Goal: Task Accomplishment & Management: Manage account settings

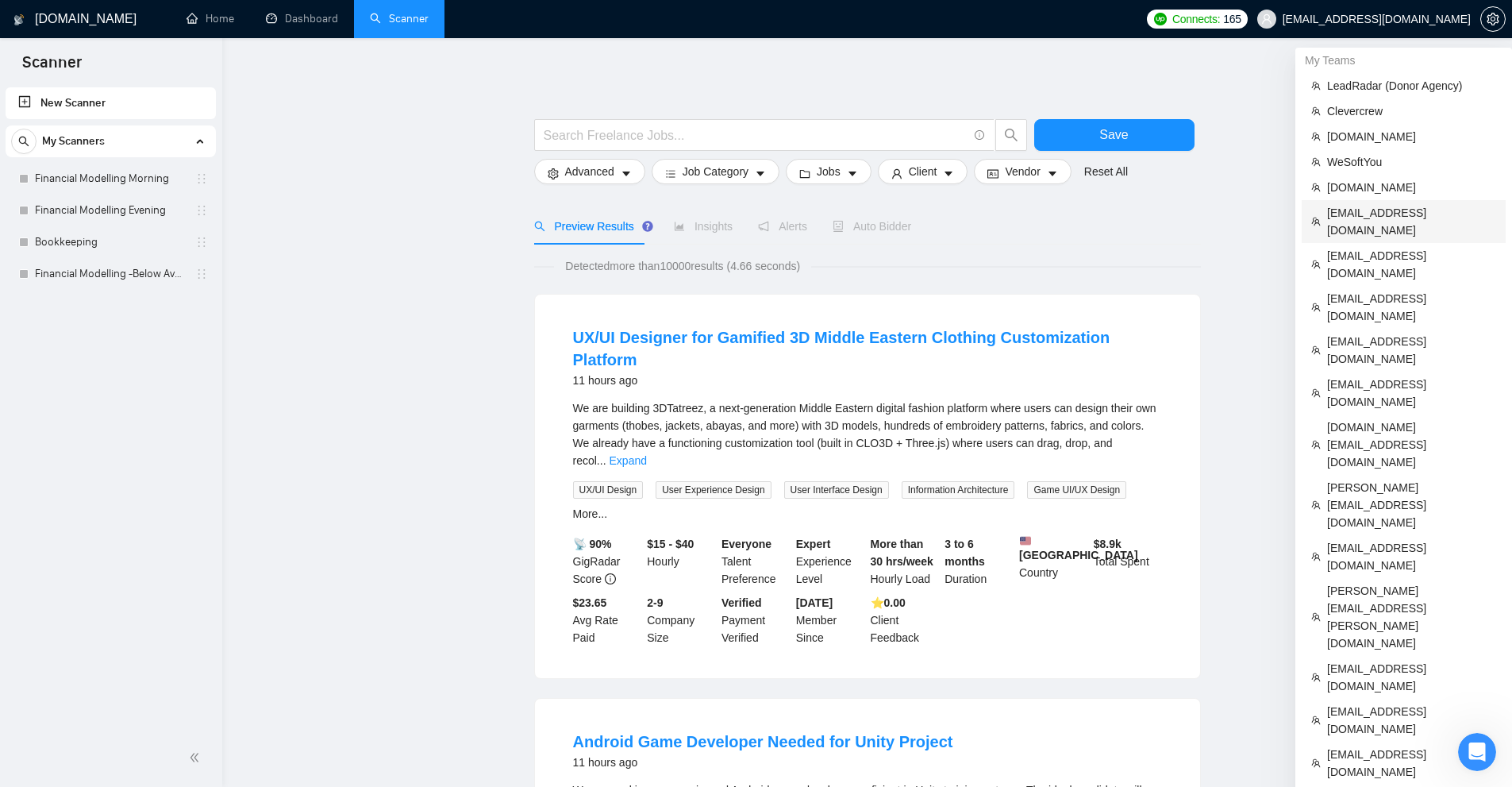
click at [1385, 217] on span "[EMAIL_ADDRESS][DOMAIN_NAME]" at bounding box center [1411, 222] width 169 height 35
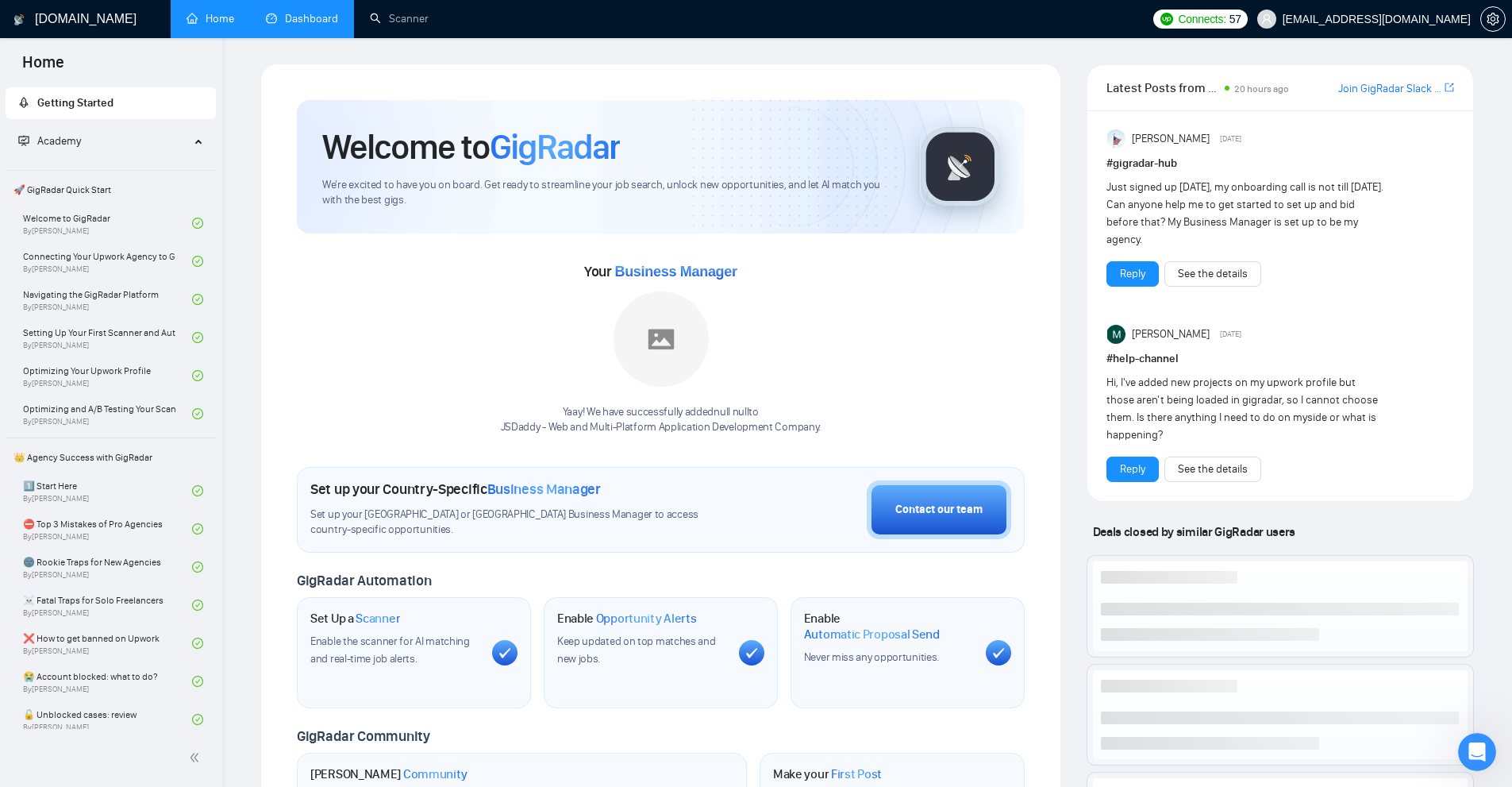
click at [320, 26] on link "Dashboard" at bounding box center [302, 18] width 72 height 13
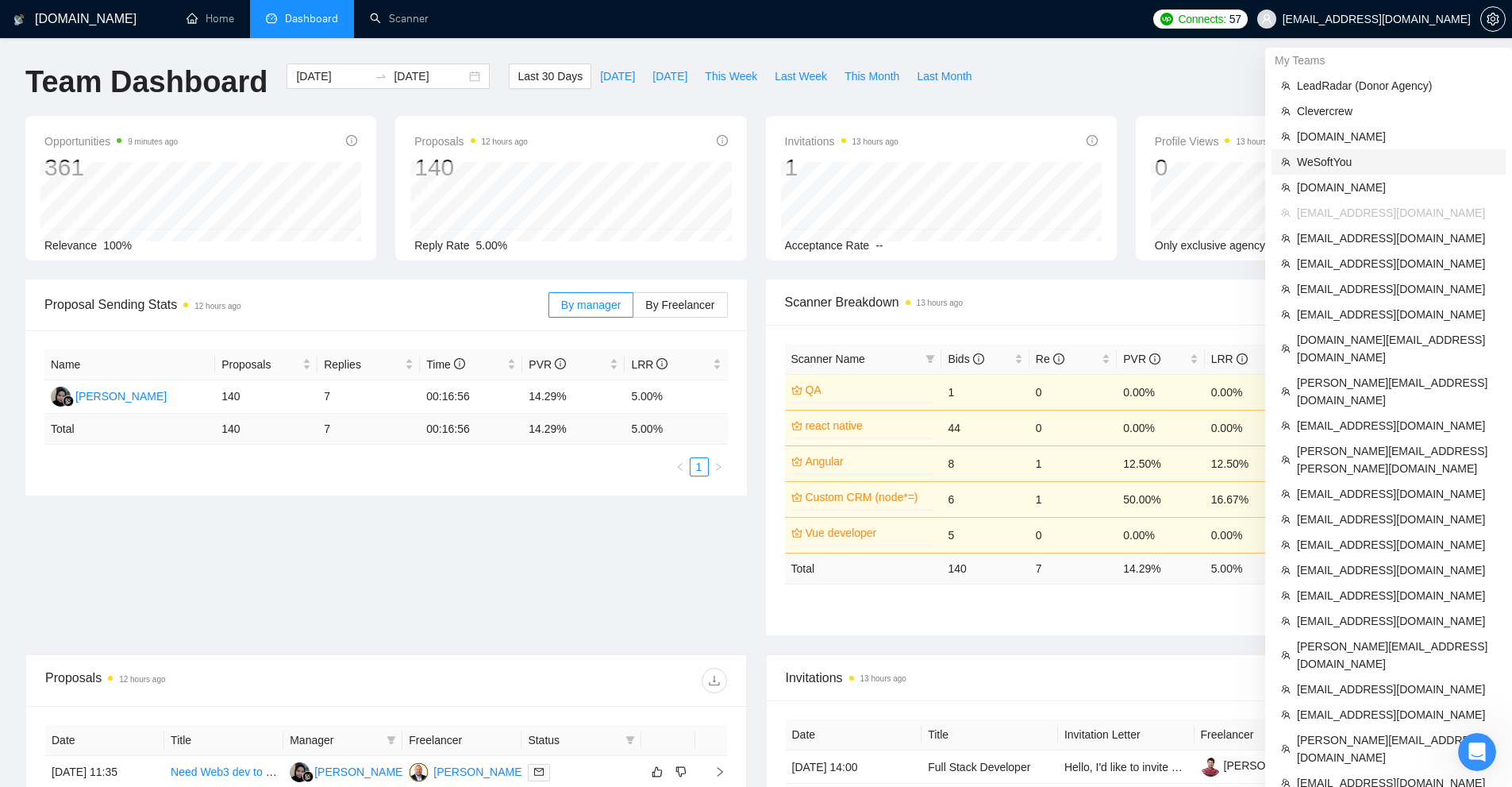
click at [1349, 163] on span "WeSoftYou" at bounding box center [1397, 162] width 200 height 18
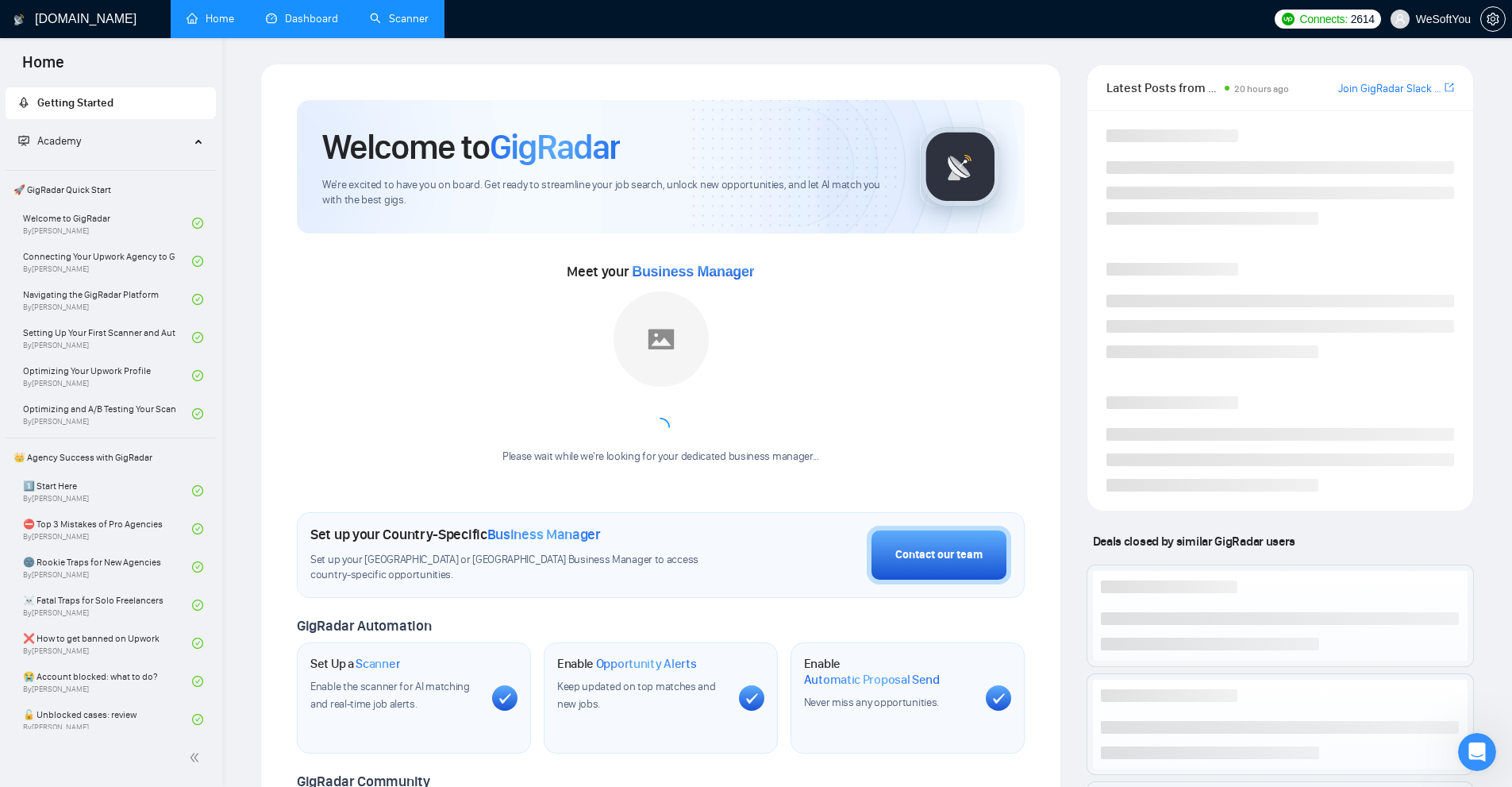
click at [383, 19] on link "Scanner" at bounding box center [399, 18] width 59 height 13
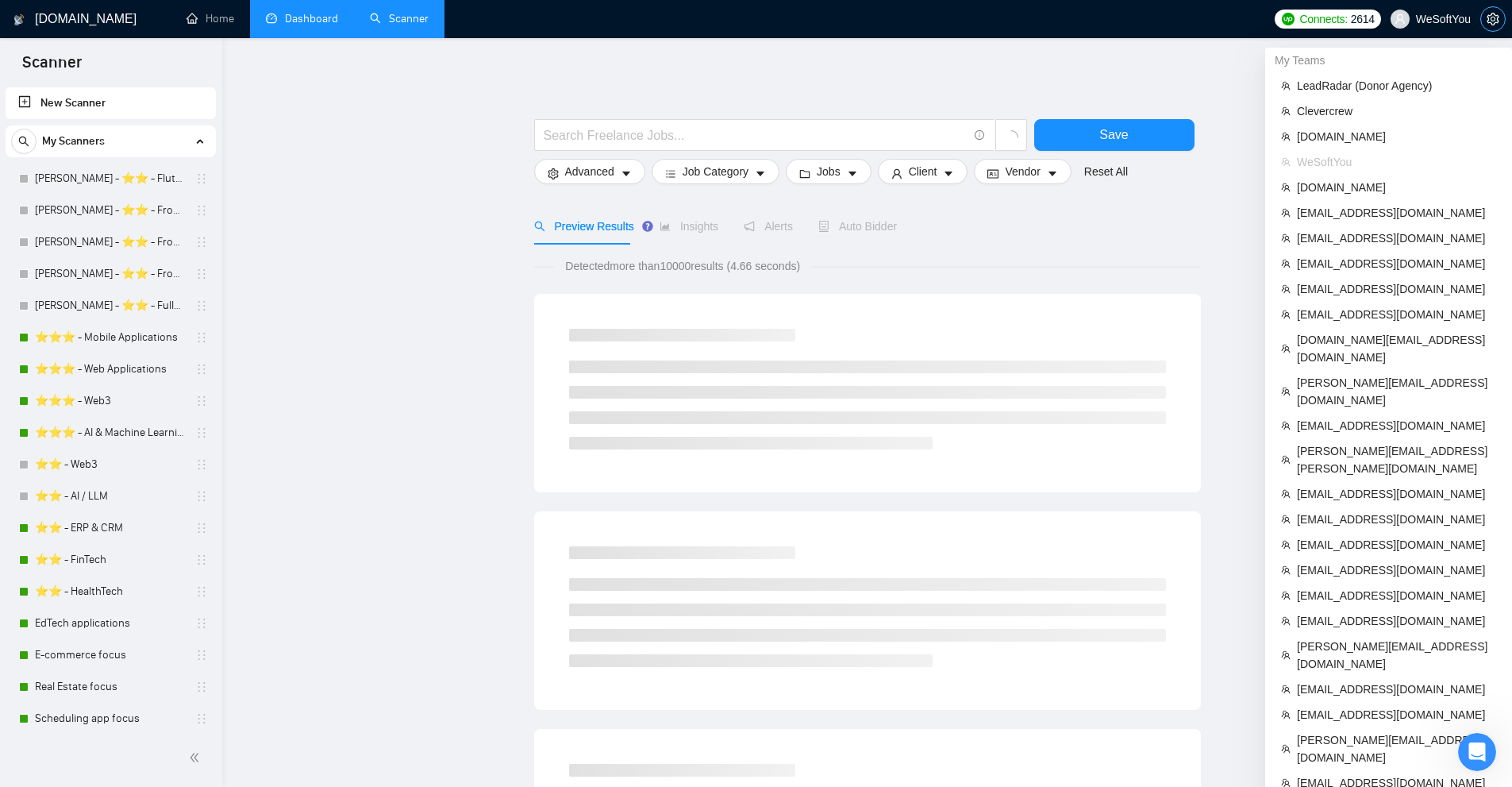
click at [1496, 19] on icon "setting" at bounding box center [1493, 19] width 12 height 12
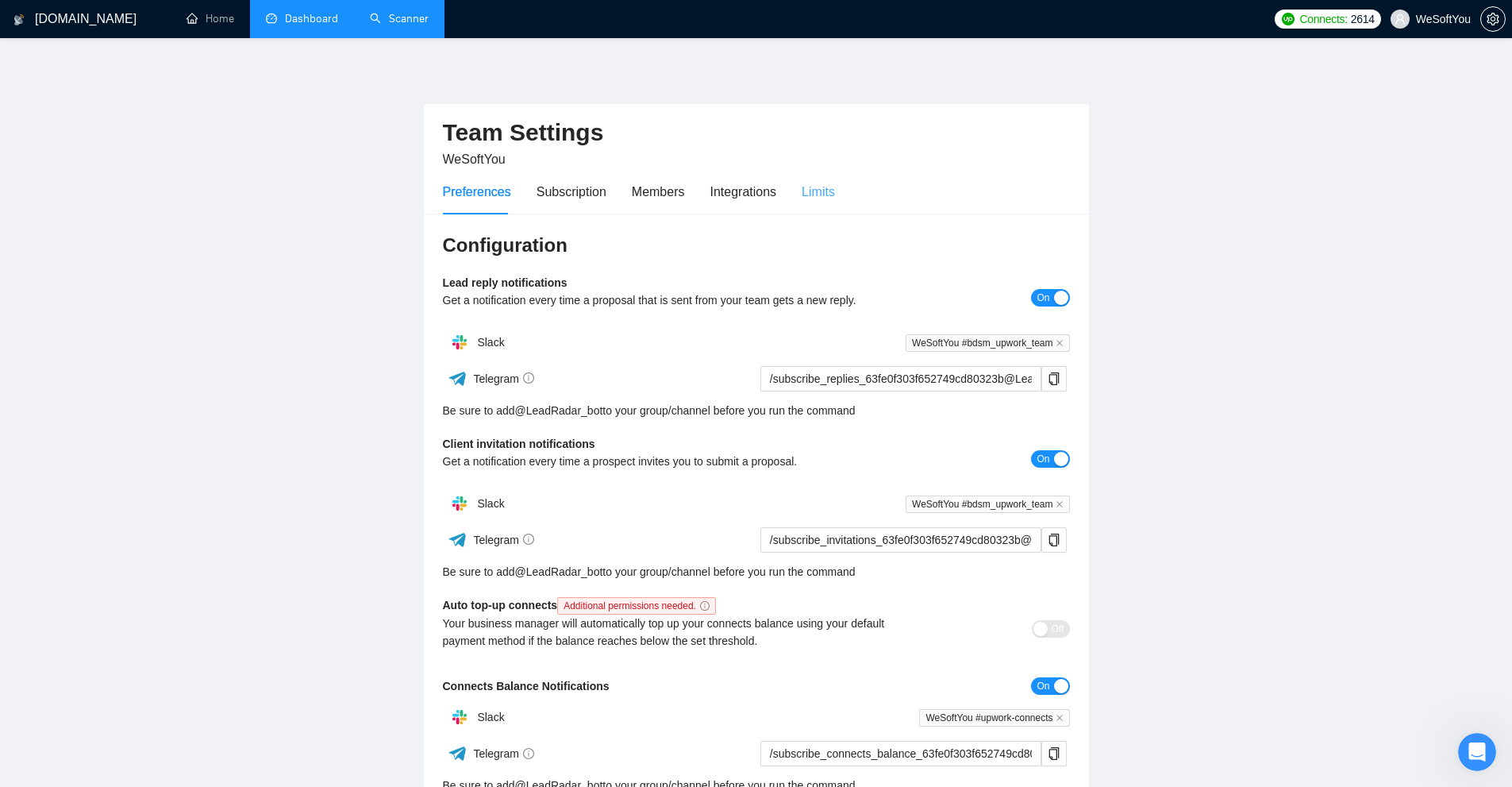
click at [808, 179] on div "Limits" at bounding box center [819, 191] width 34 height 45
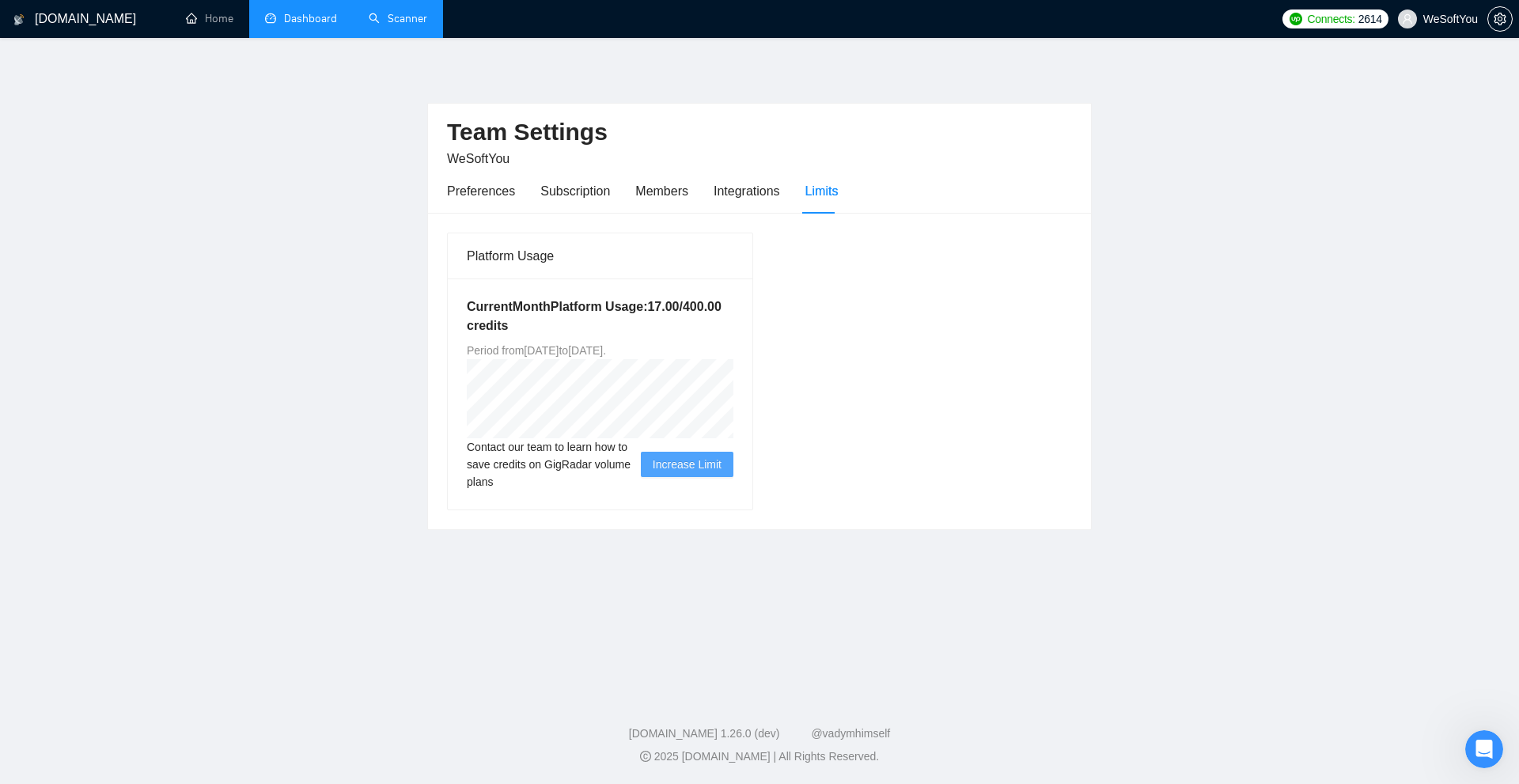
click at [1097, 279] on main "Team Settings WeSoftYou Preferences Subscription Members Integrations Limits Pl…" at bounding box center [760, 363] width 1468 height 598
drag, startPoint x: 629, startPoint y: 351, endPoint x: 740, endPoint y: 319, distance: 115.5
click at [701, 340] on div "Current Month Platform Usage: 17.00 / 400.00 credits Period from [DATE] to [DAT…" at bounding box center [600, 393] width 305 height 231
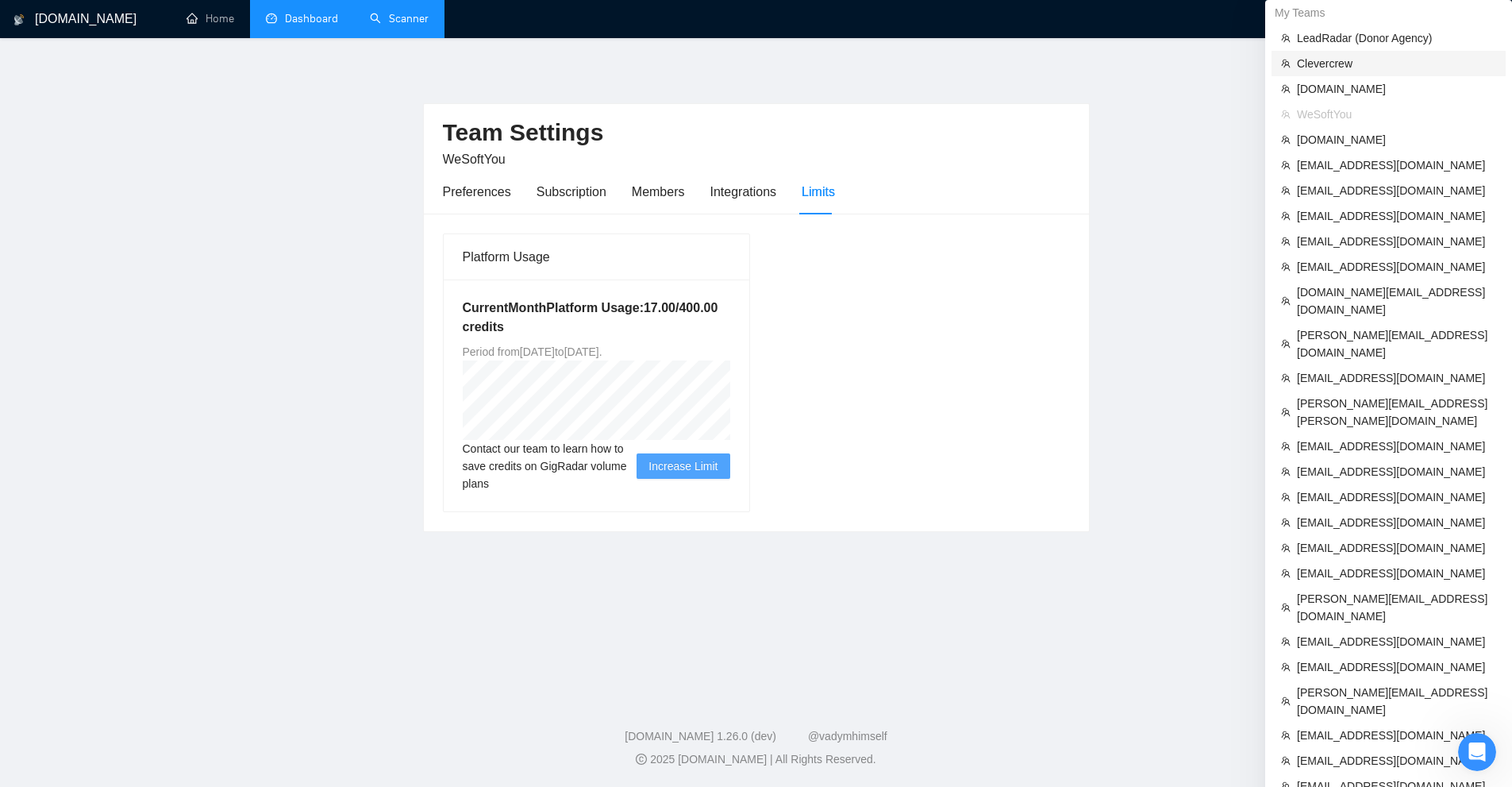
click at [1341, 68] on span "Clevercrew" at bounding box center [1397, 64] width 200 height 18
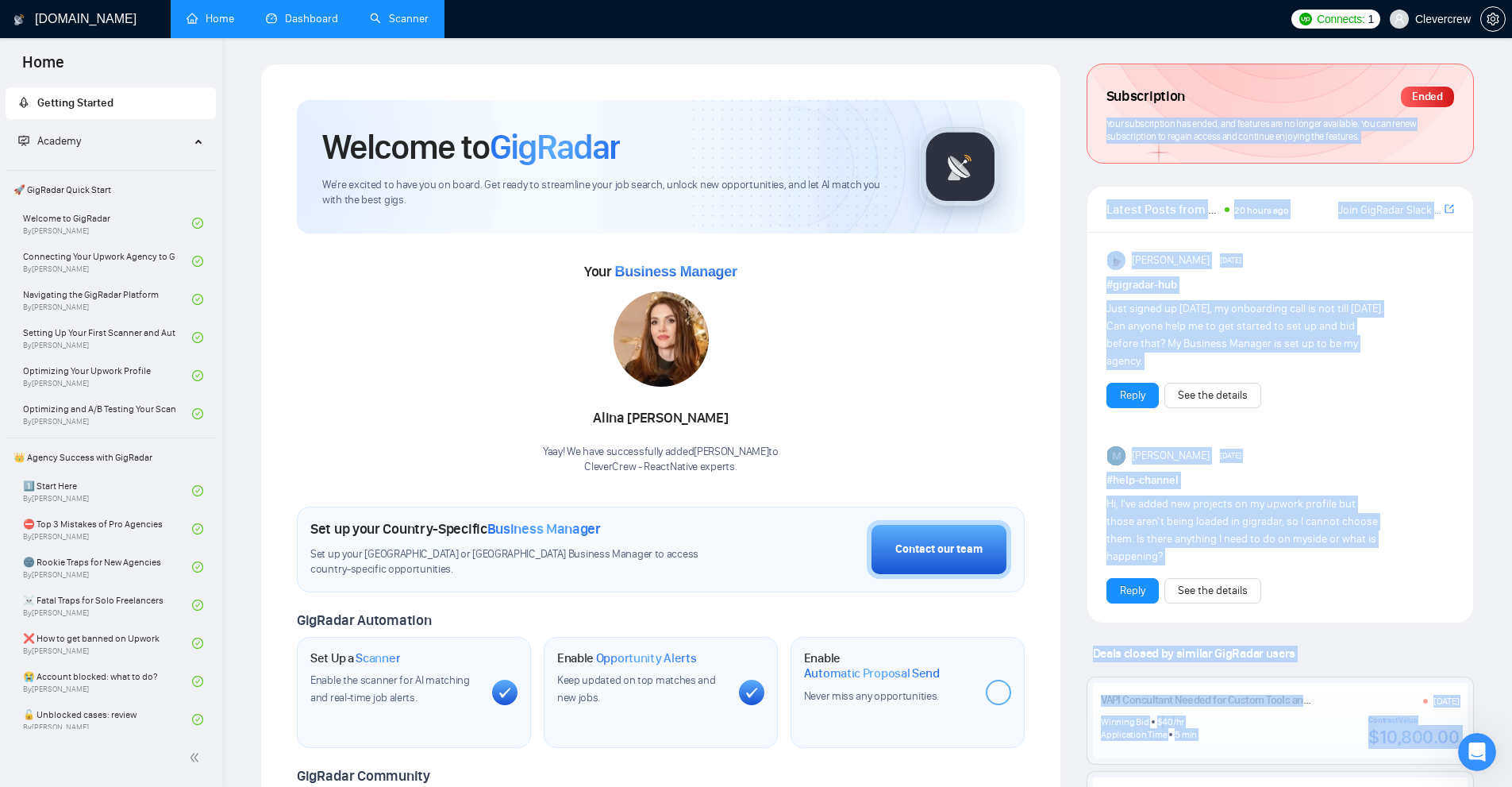
drag, startPoint x: 1107, startPoint y: 117, endPoint x: 1487, endPoint y: 170, distance: 383.7
click at [1487, 170] on div "[DOMAIN_NAME] Home Dashboard Scanner Connects: 1 Clevercrew Welcome to GigRadar…" at bounding box center [867, 633] width 1290 height 1267
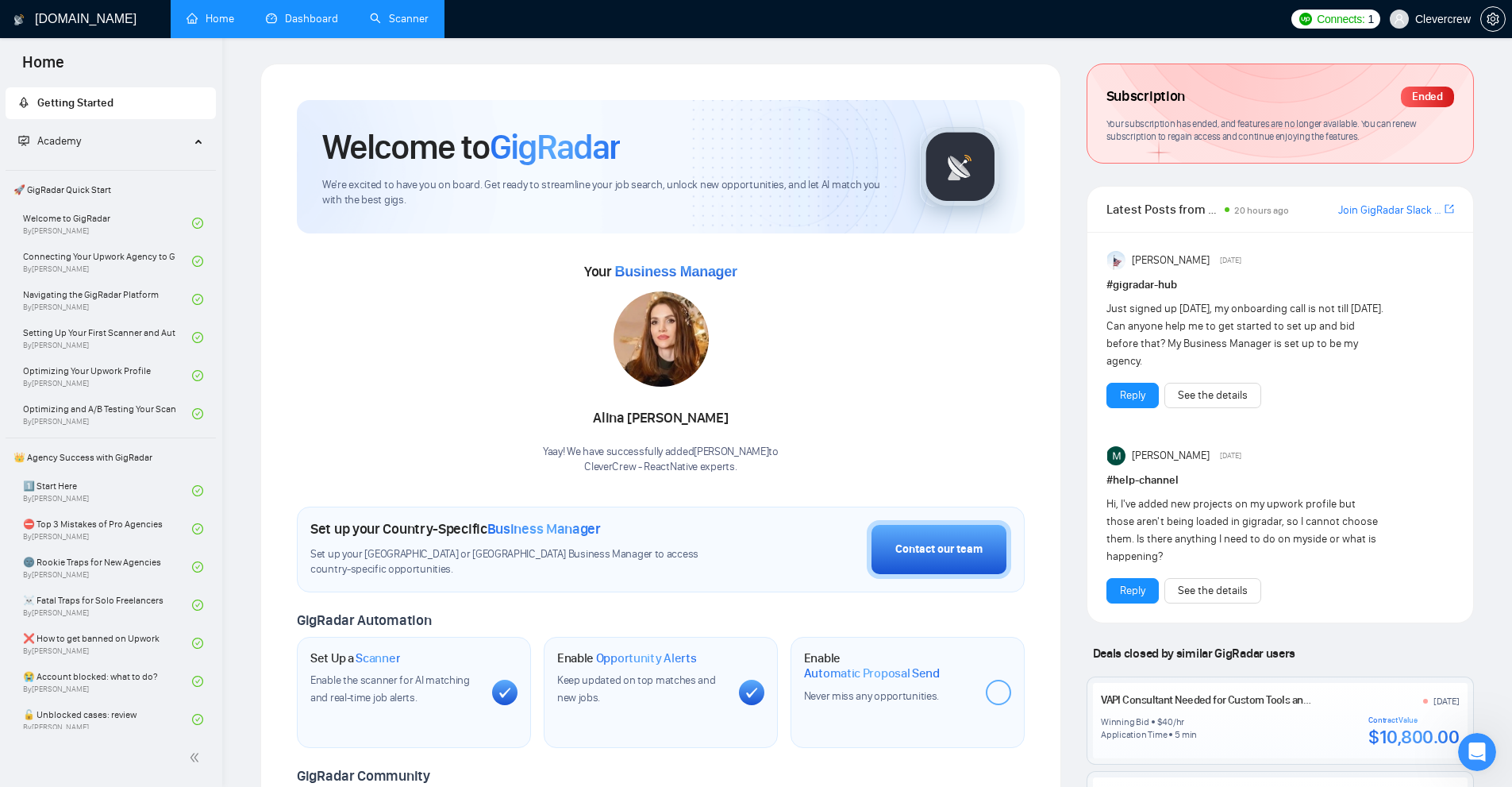
click at [1487, 170] on div "[DOMAIN_NAME] Home Dashboard Scanner Connects: 1 Clevercrew Welcome to GigRadar…" at bounding box center [867, 633] width 1290 height 1267
click at [390, 20] on link "Scanner" at bounding box center [399, 18] width 59 height 13
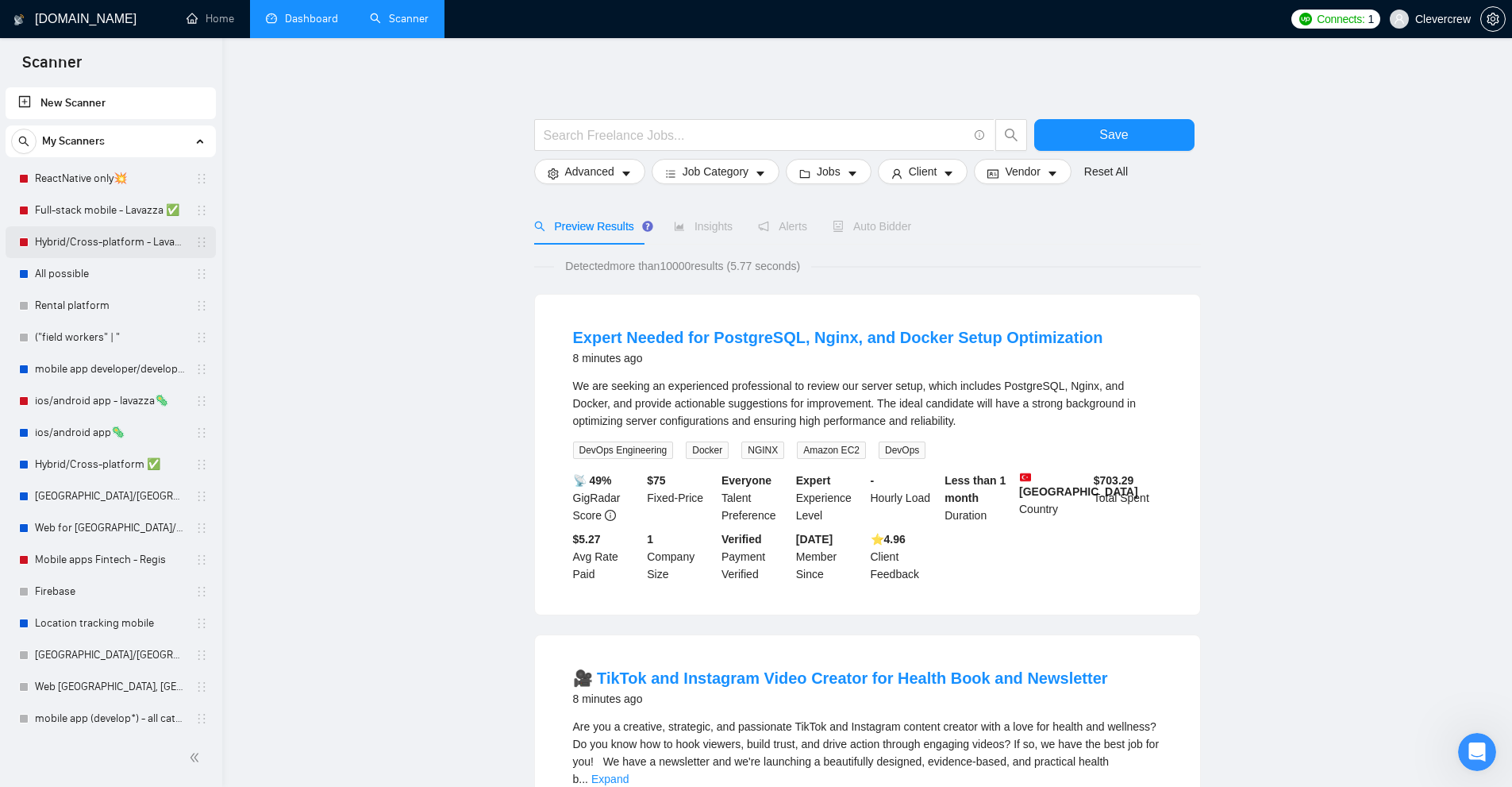
click at [91, 230] on link "Hybrid/Cross-platform - Lavazza ✅" at bounding box center [110, 242] width 151 height 32
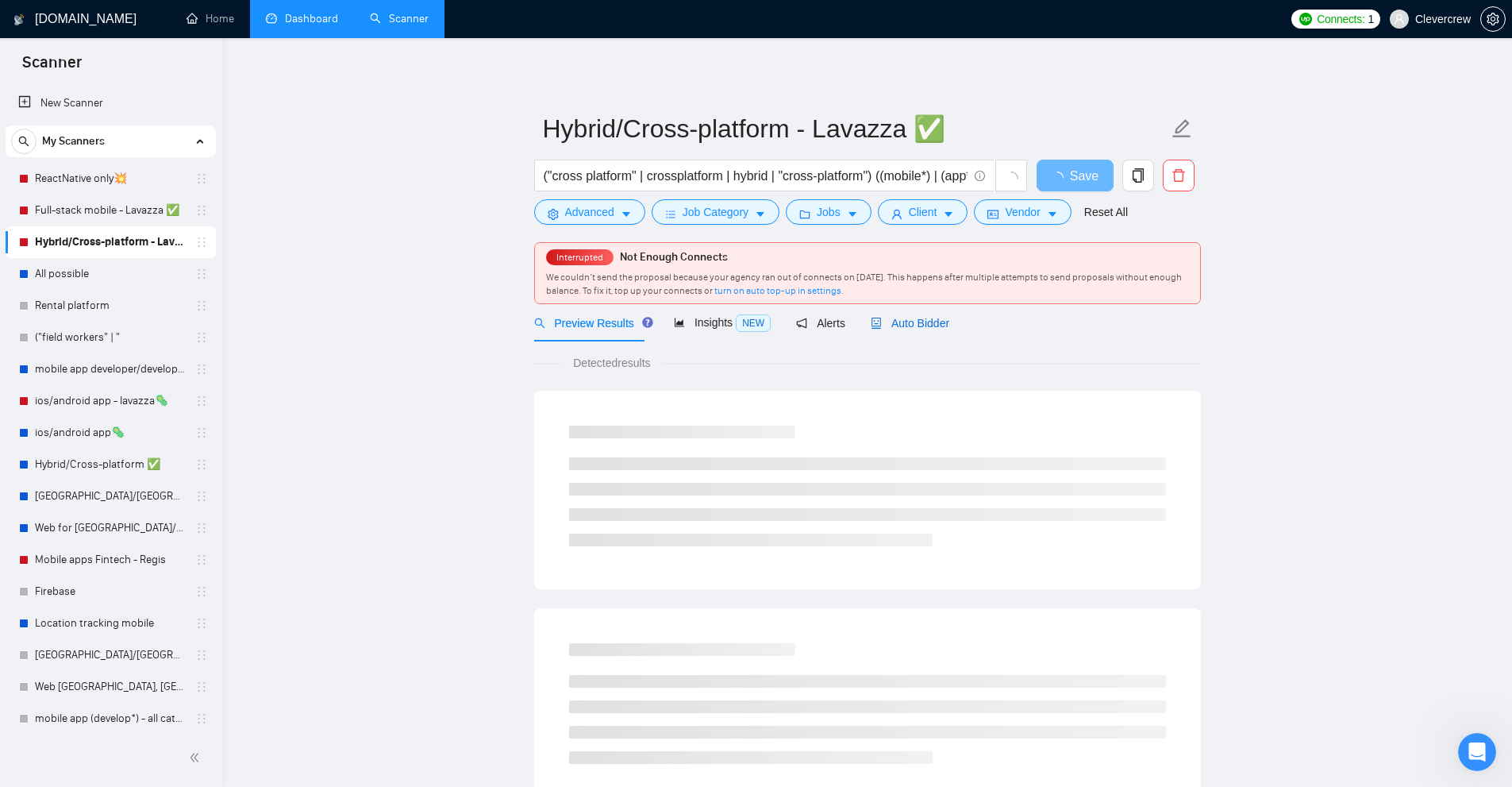
drag, startPoint x: 900, startPoint y: 319, endPoint x: 1032, endPoint y: 349, distance: 135.4
click at [900, 319] on span "Auto Bidder" at bounding box center [910, 323] width 79 height 12
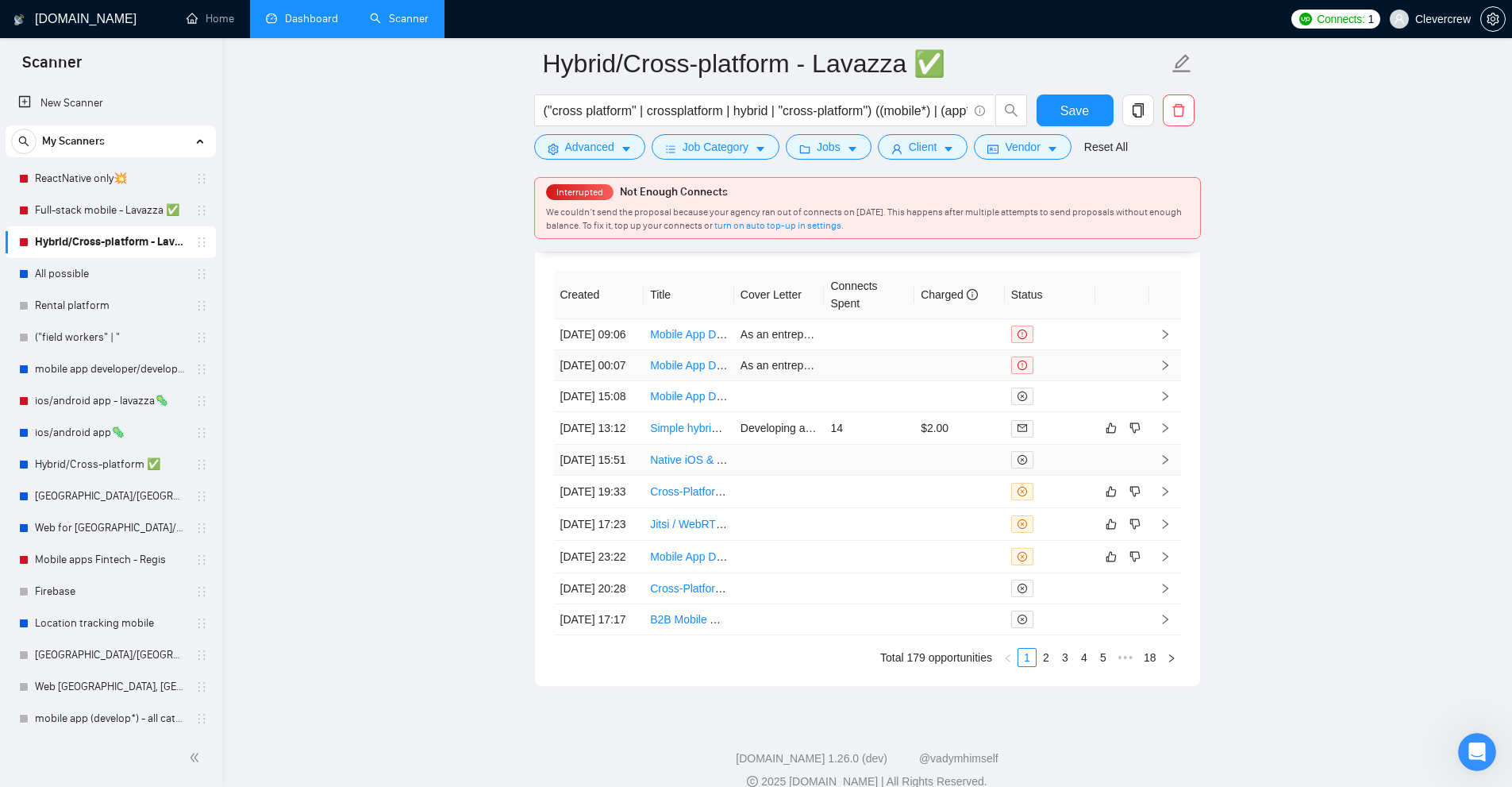
scroll to position [3895, 0]
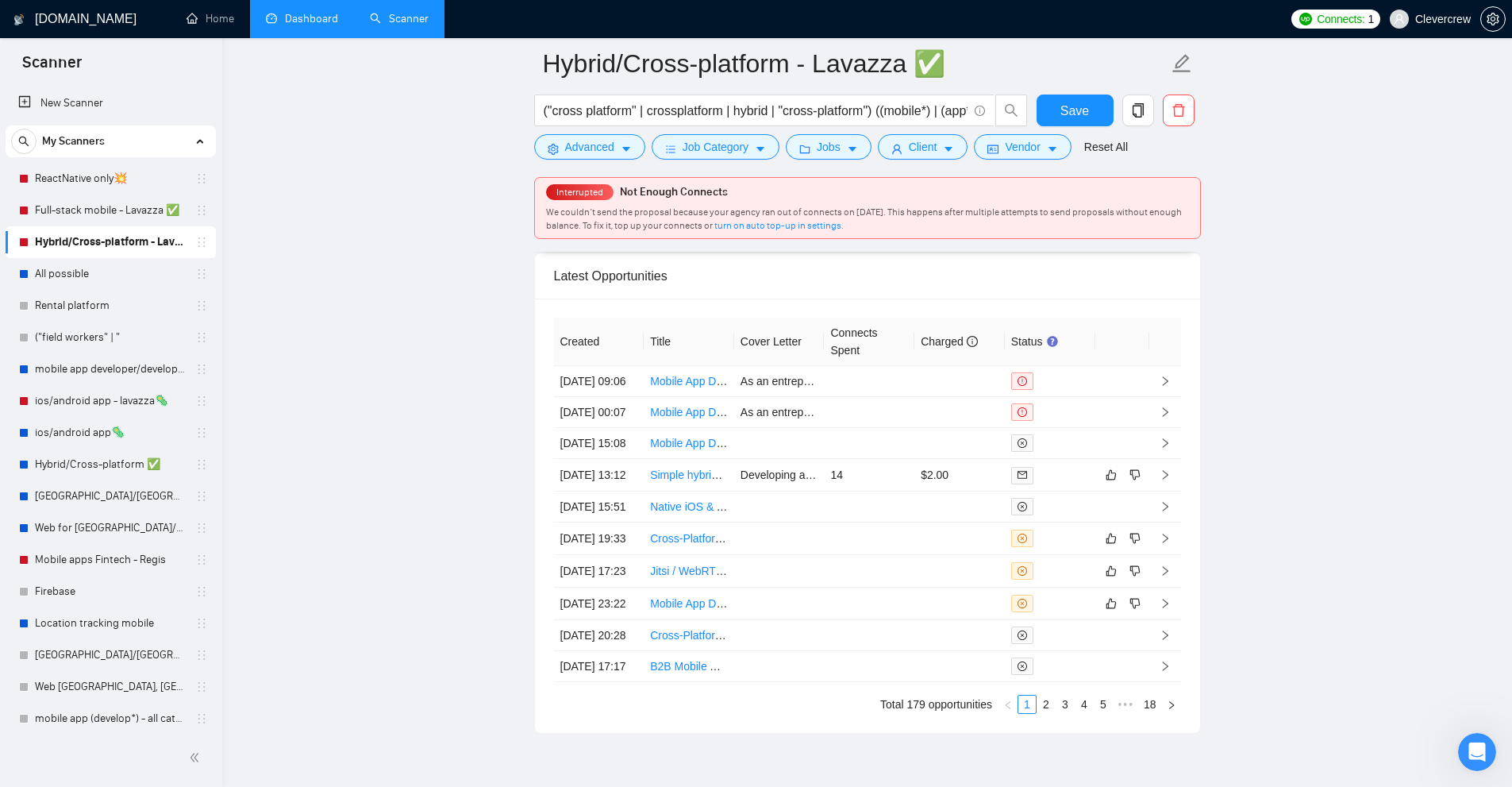
click at [318, 23] on link "Dashboard" at bounding box center [302, 18] width 72 height 13
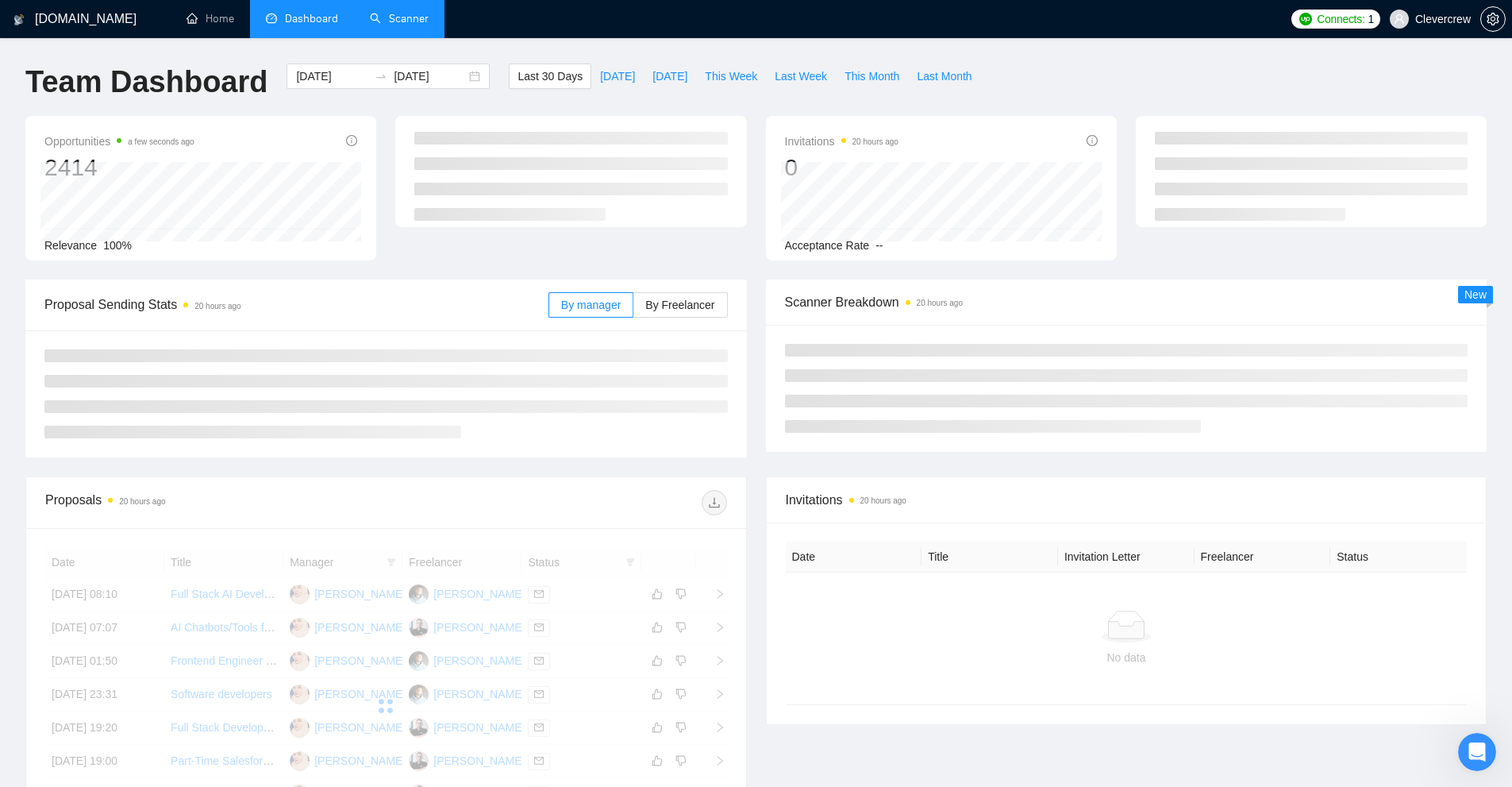
click at [401, 26] on link "Scanner" at bounding box center [399, 18] width 59 height 13
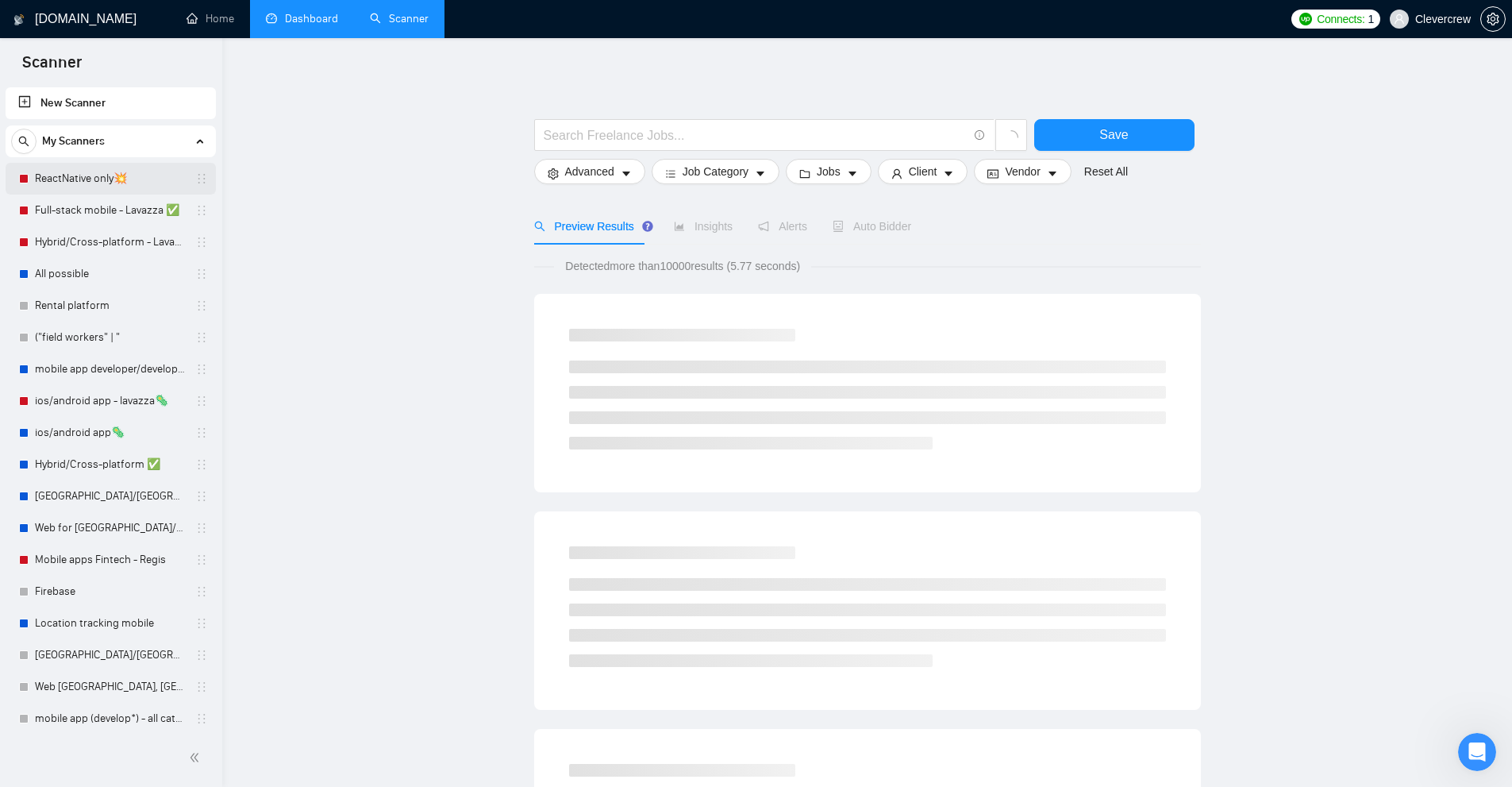
click at [93, 191] on link "ReactNative only💥" at bounding box center [110, 178] width 151 height 32
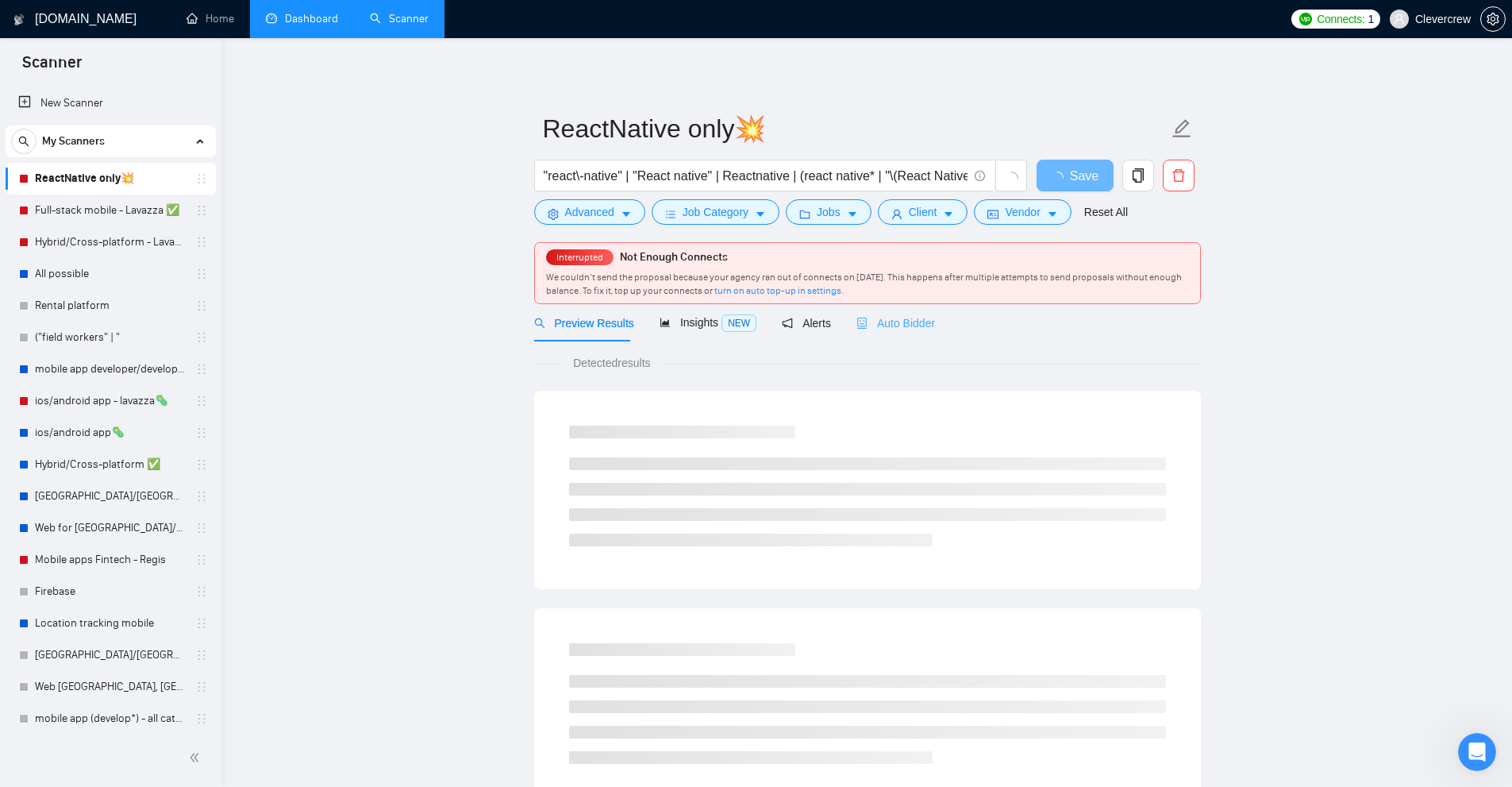
drag, startPoint x: 910, startPoint y: 306, endPoint x: 989, endPoint y: 312, distance: 79.2
click at [910, 306] on div "Auto Bidder" at bounding box center [896, 322] width 79 height 37
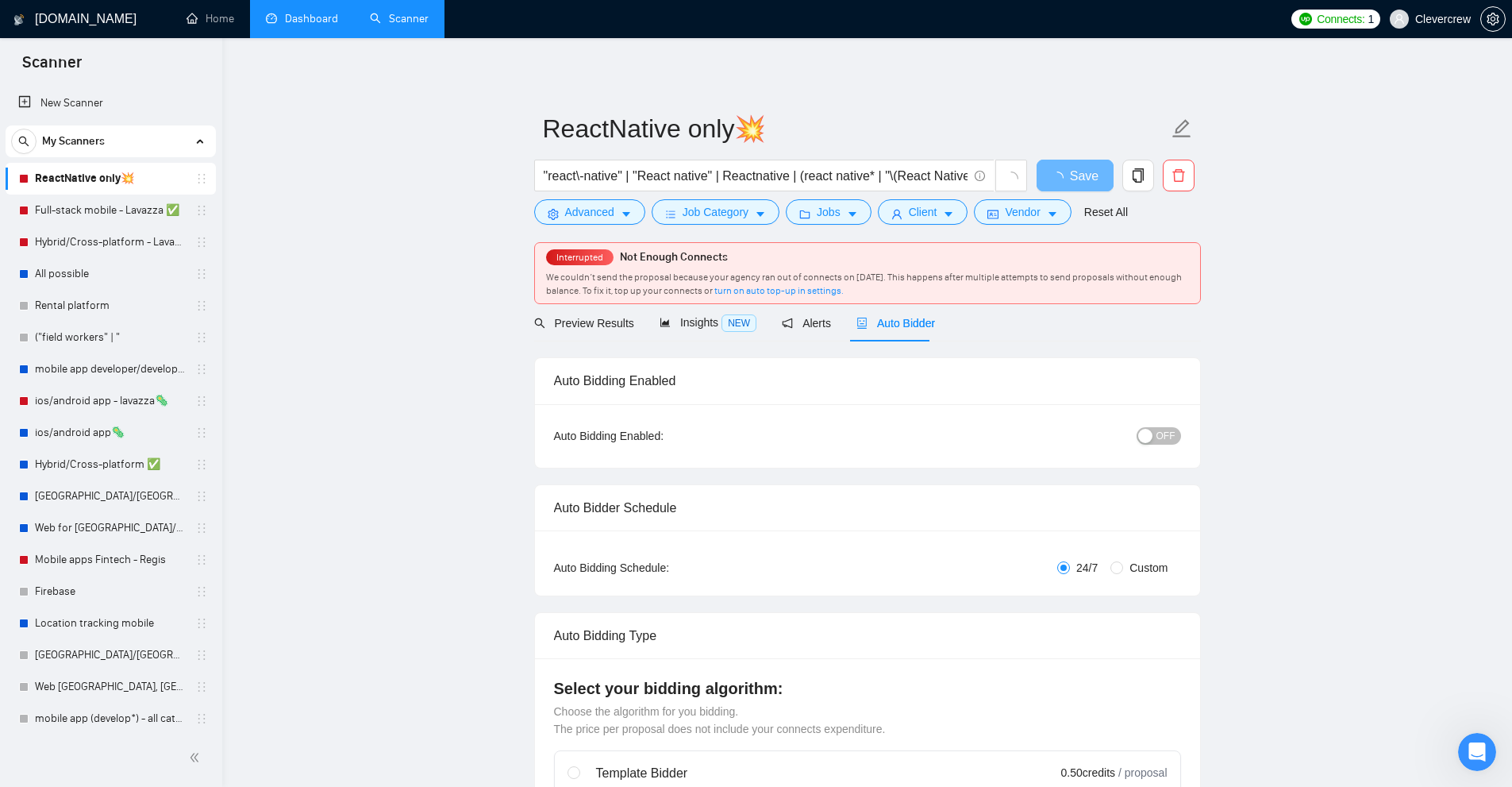
checkbox input "true"
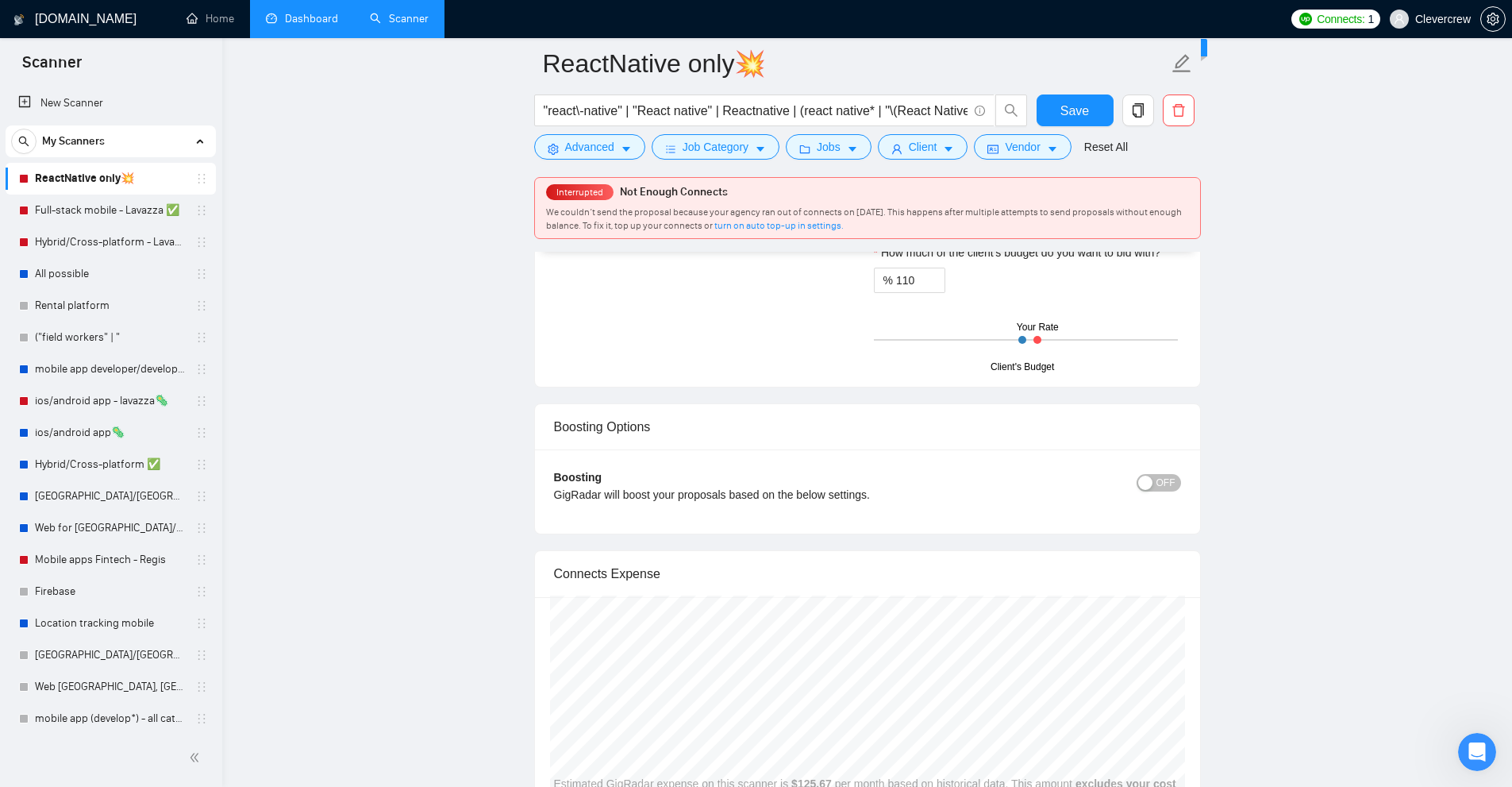
scroll to position [2303, 0]
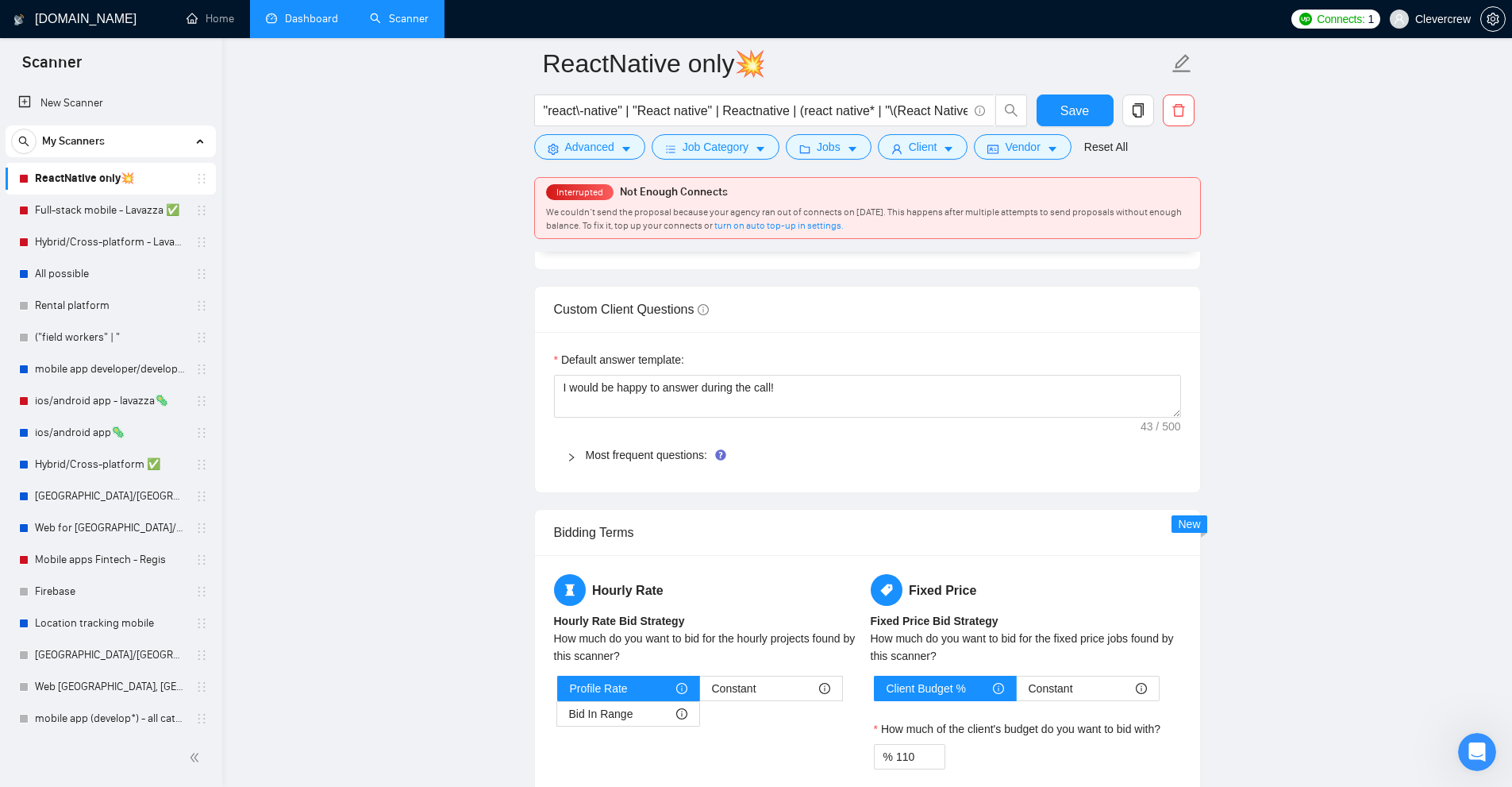
click at [578, 446] on div at bounding box center [577, 455] width 19 height 18
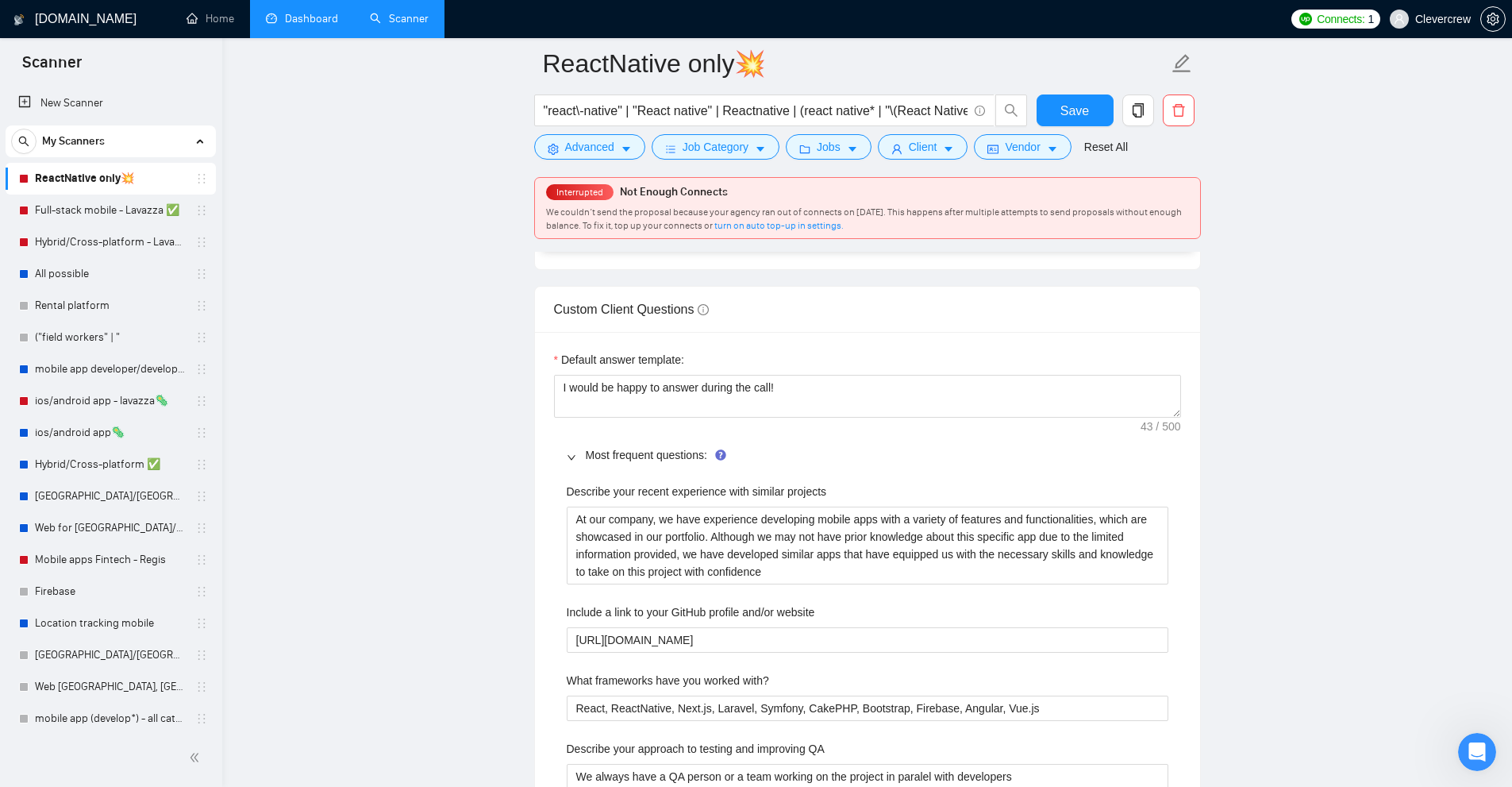
click at [578, 446] on div at bounding box center [577, 455] width 19 height 18
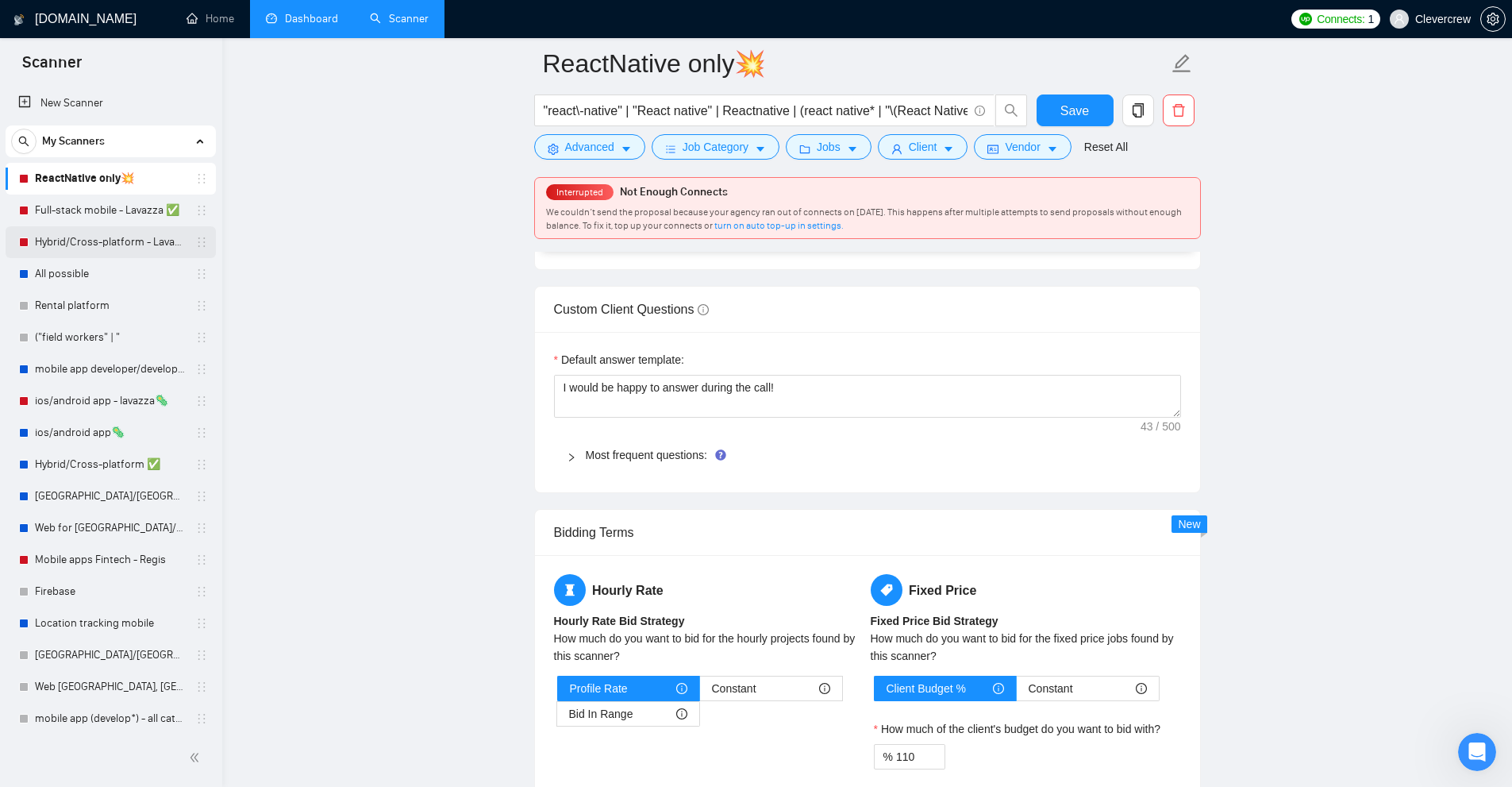
click at [117, 238] on link "Hybrid/Cross-platform - Lavazza ✅" at bounding box center [110, 242] width 151 height 32
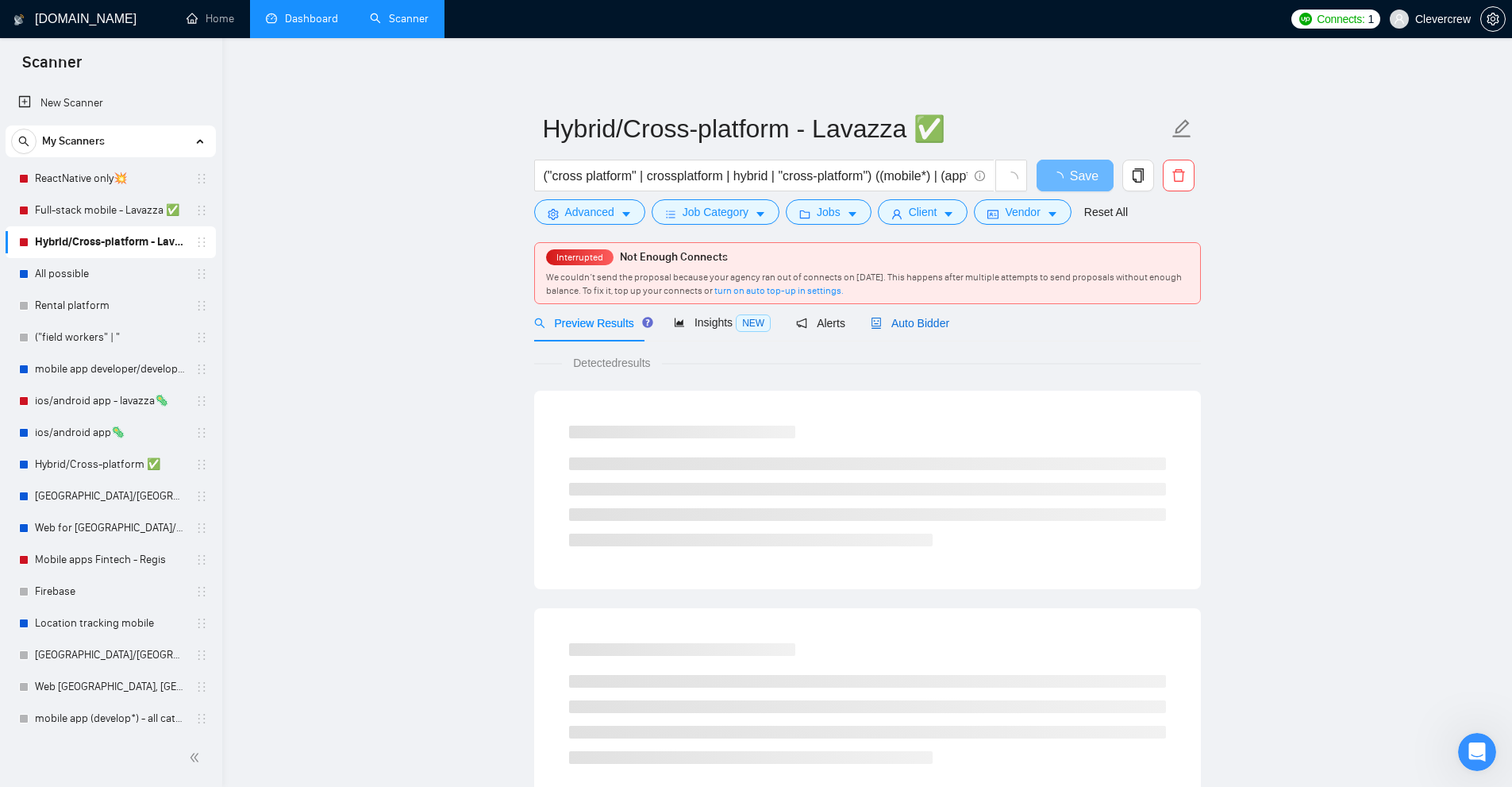
click at [893, 327] on span "Auto Bidder" at bounding box center [910, 323] width 79 height 12
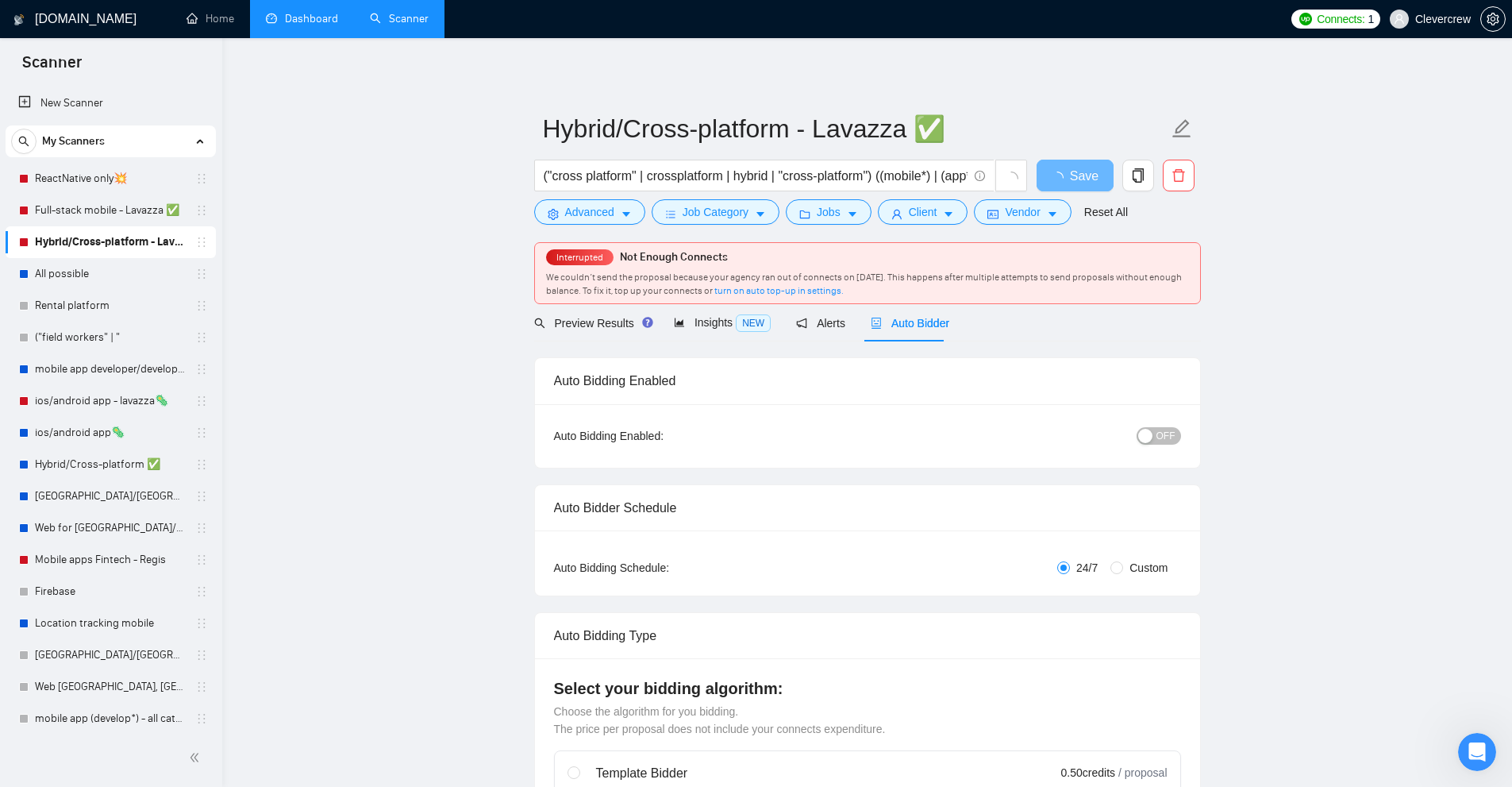
checkbox input "true"
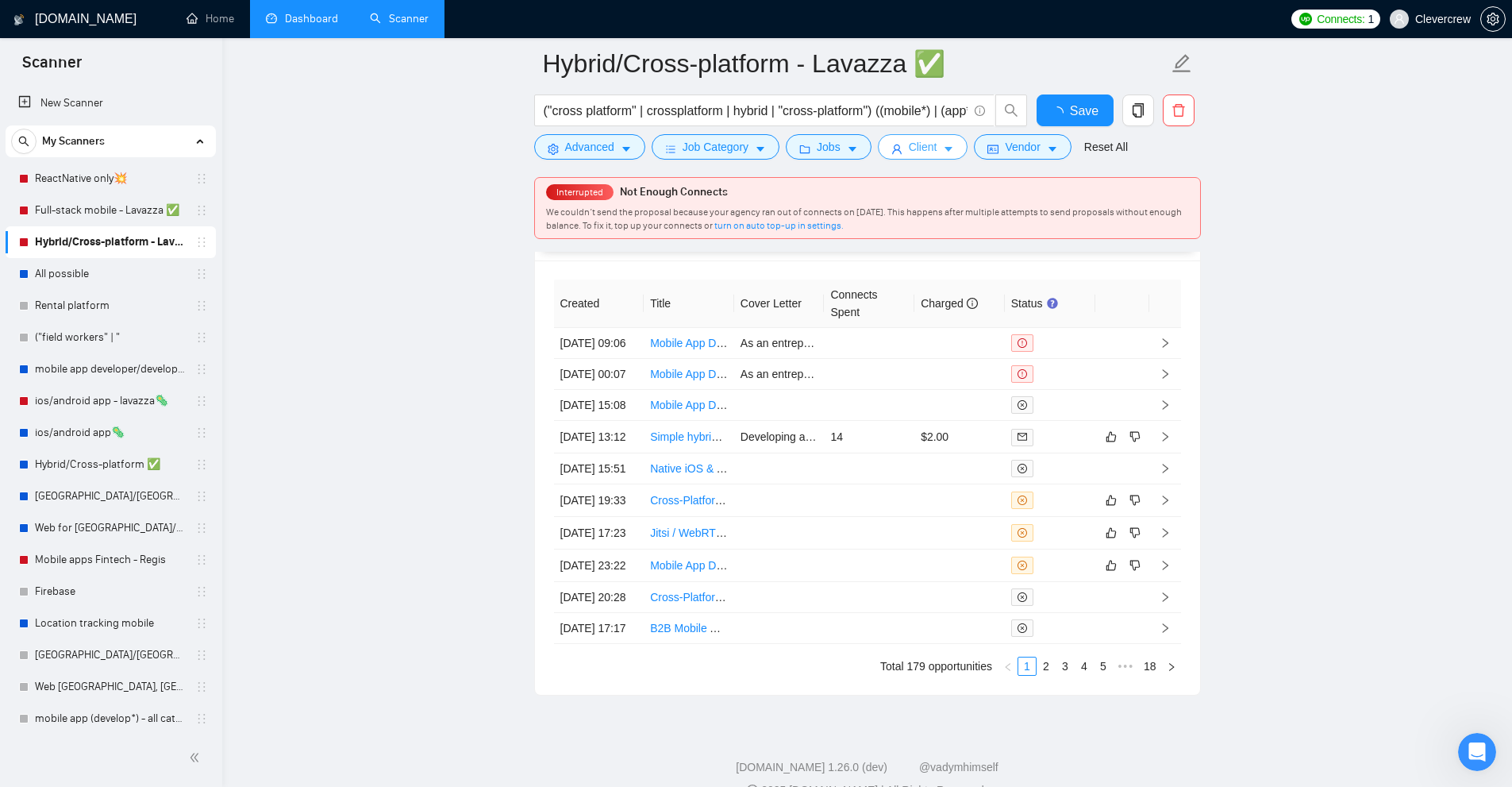
scroll to position [3695, 0]
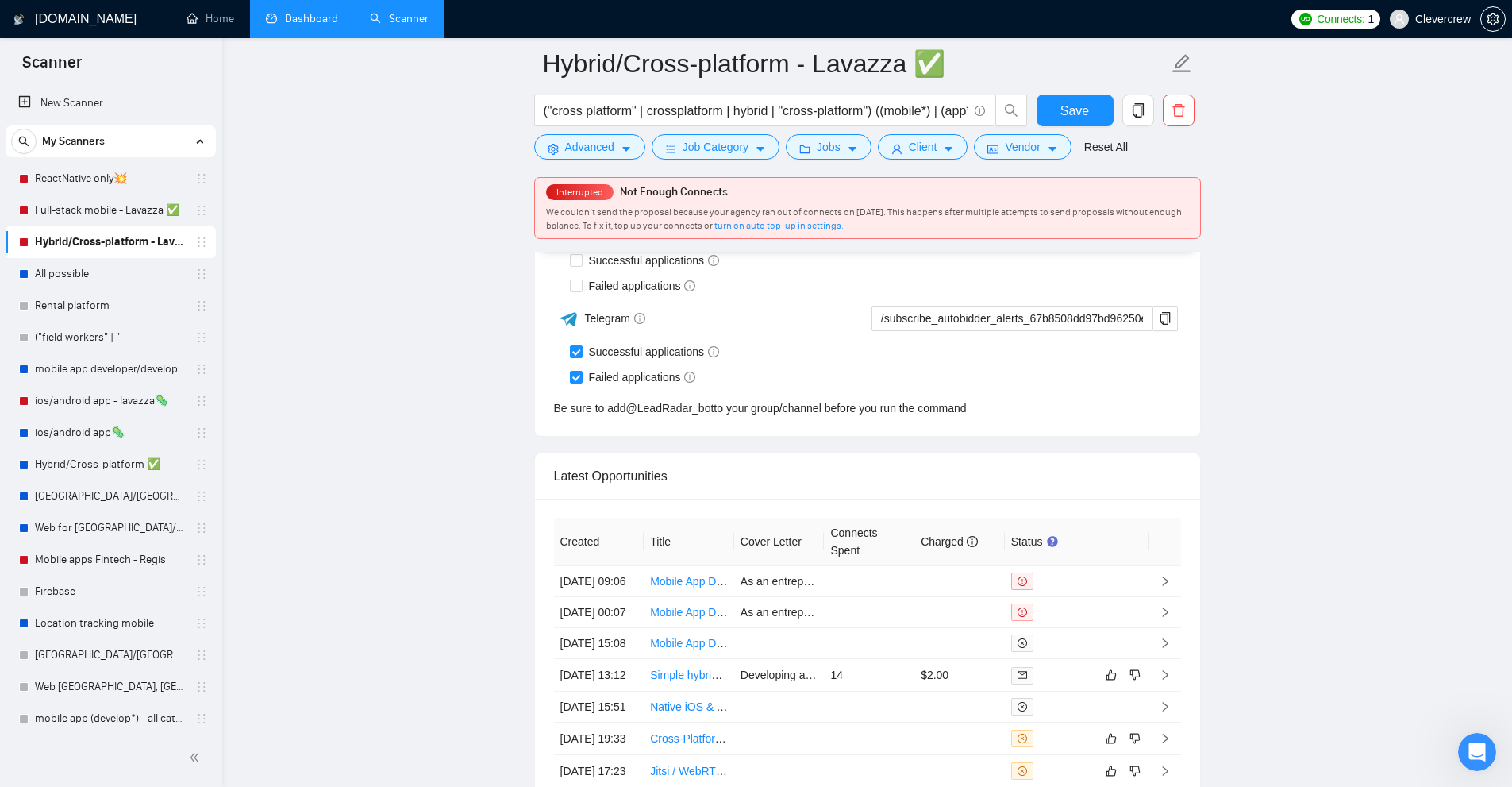
click at [275, 24] on link "Dashboard" at bounding box center [302, 18] width 72 height 13
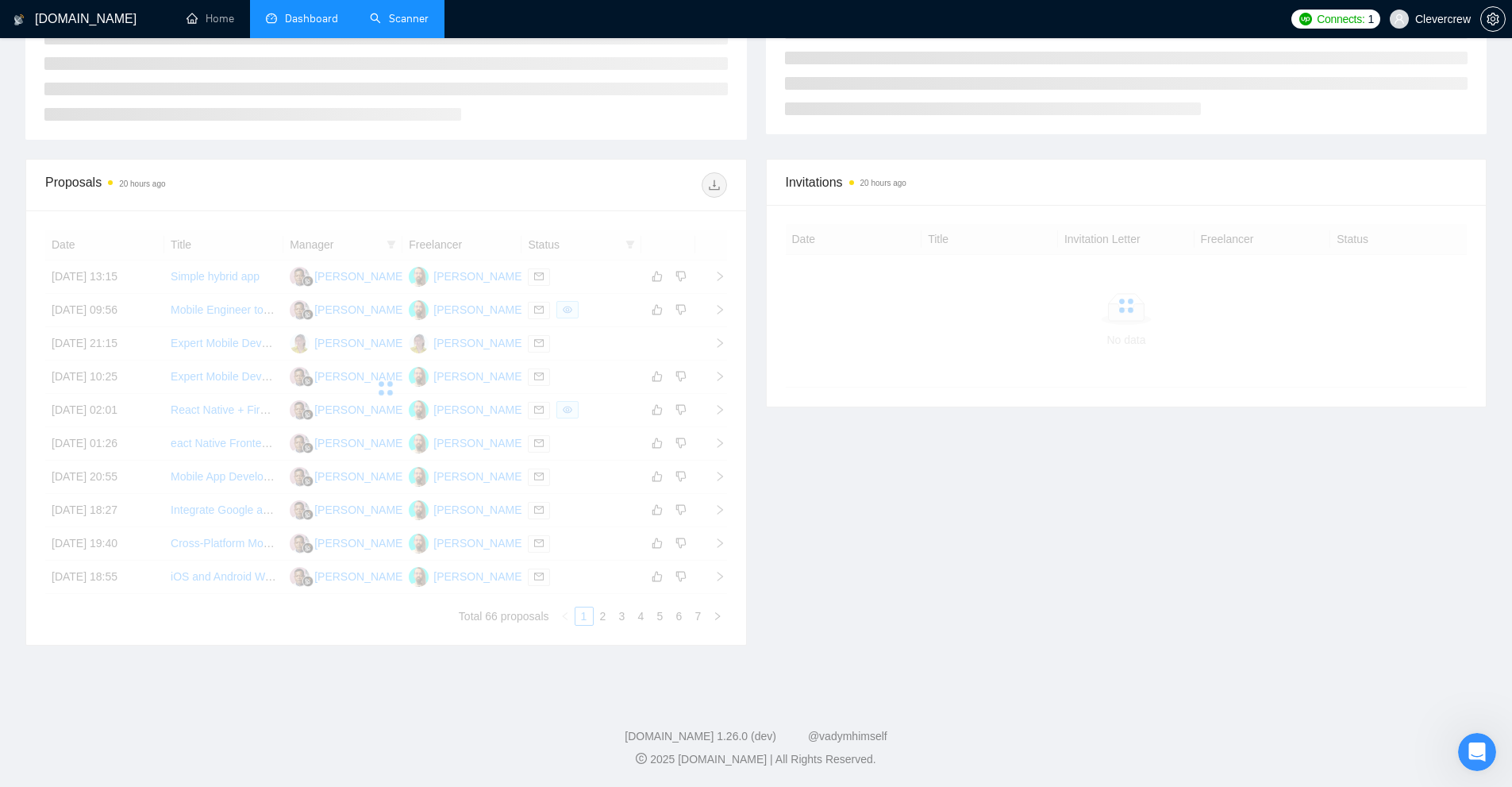
scroll to position [178, 0]
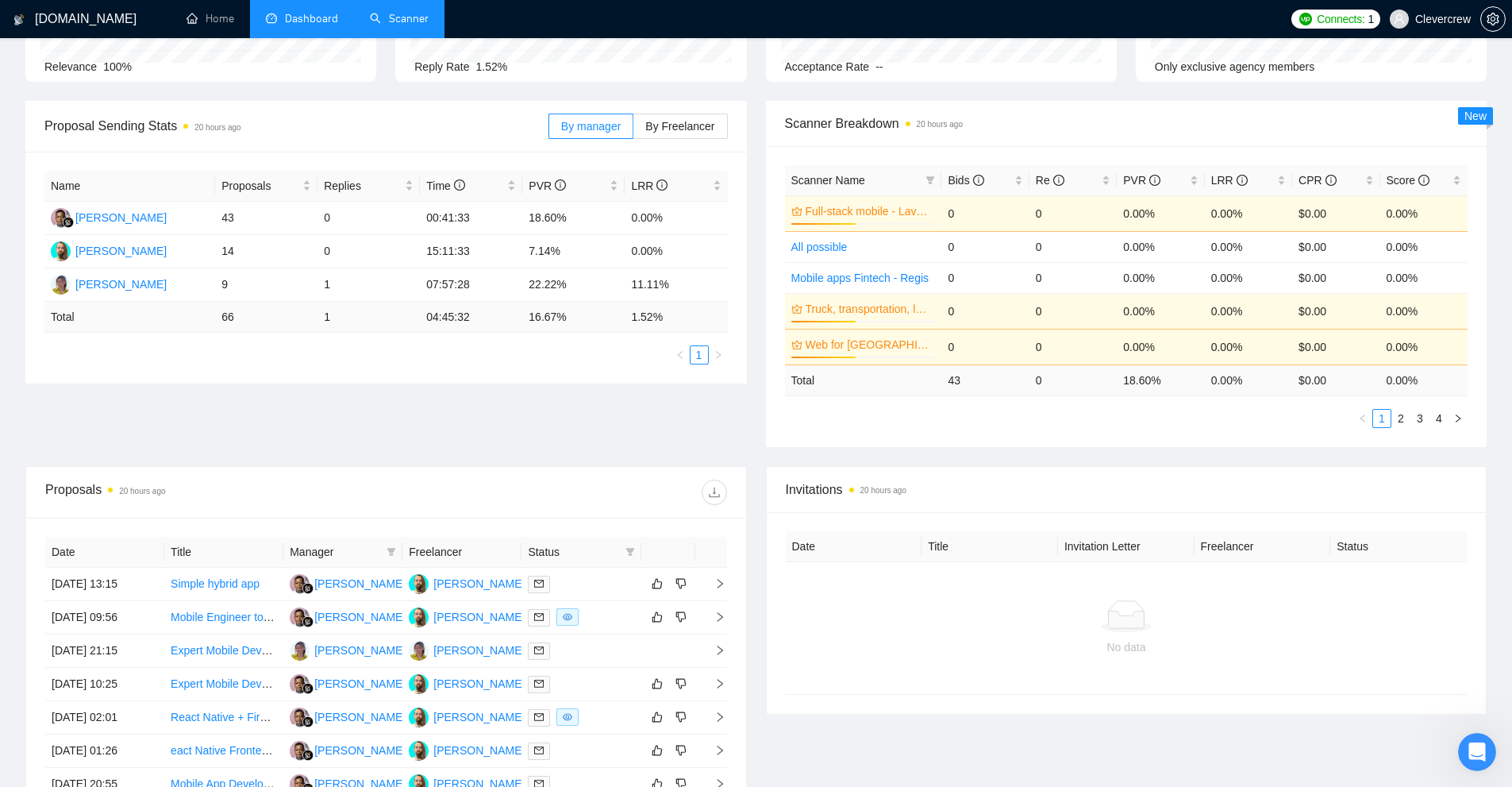
click at [1142, 384] on td "18.60 %" at bounding box center [1160, 380] width 87 height 31
